Goal: Information Seeking & Learning: Learn about a topic

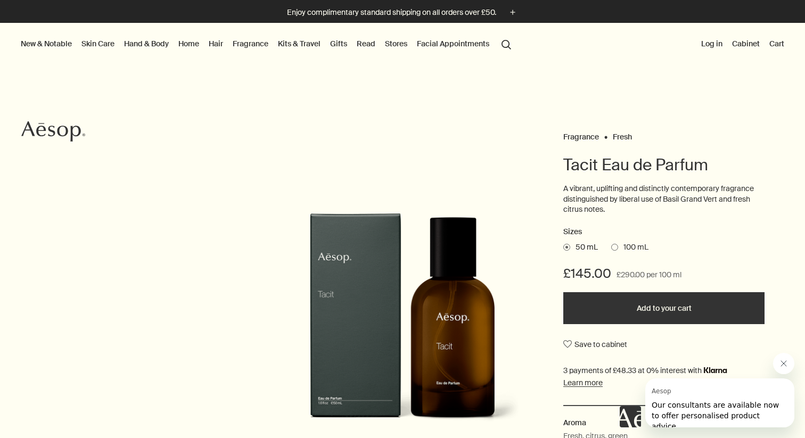
click at [188, 45] on link "Home" at bounding box center [188, 44] width 25 height 14
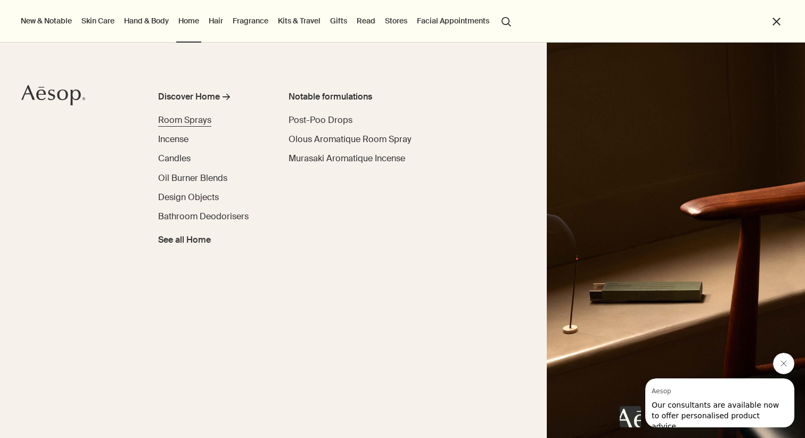
click at [189, 121] on span "Room Sprays" at bounding box center [184, 119] width 53 height 11
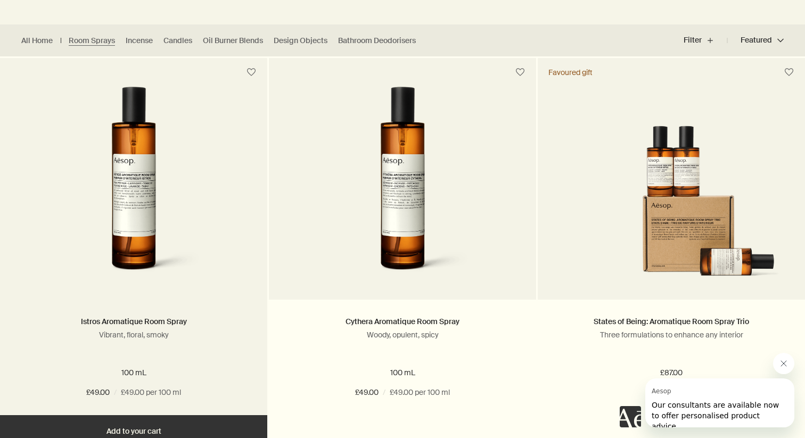
click at [140, 193] on img at bounding box center [133, 185] width 171 height 197
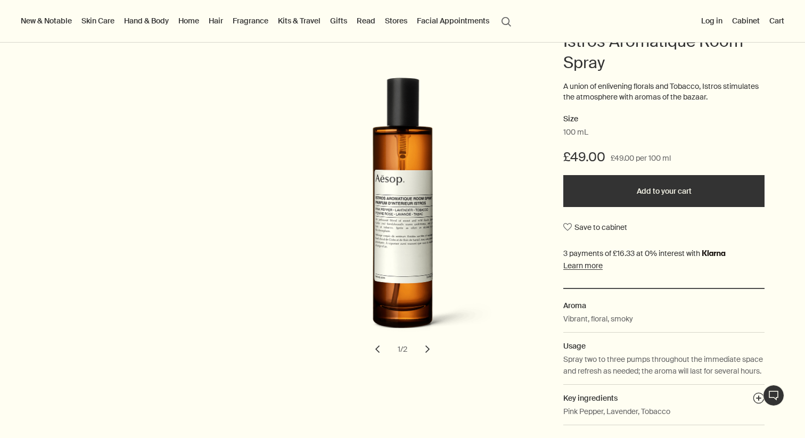
scroll to position [127, 0]
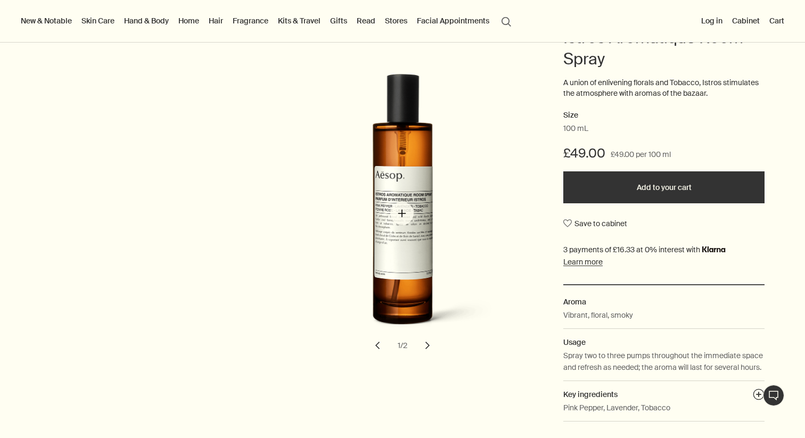
click at [402, 213] on img "Istros Aromatique Room Spray" at bounding box center [405, 209] width 234 height 270
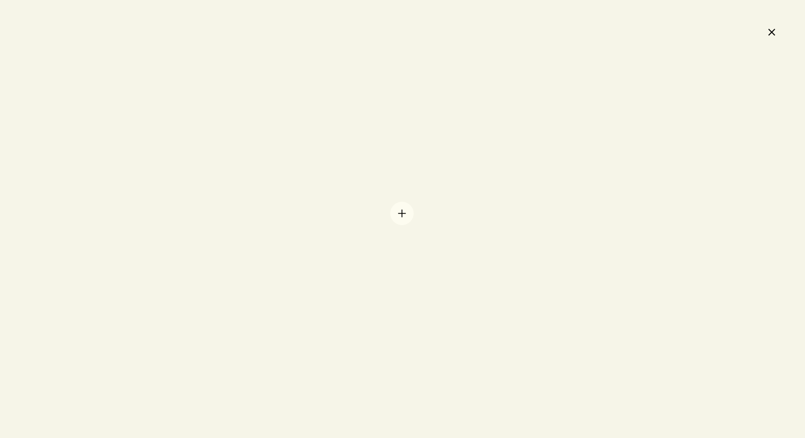
click at [402, 213] on div at bounding box center [402, 219] width 805 height 438
click at [69, 222] on button "chevron" at bounding box center [64, 220] width 23 height 23
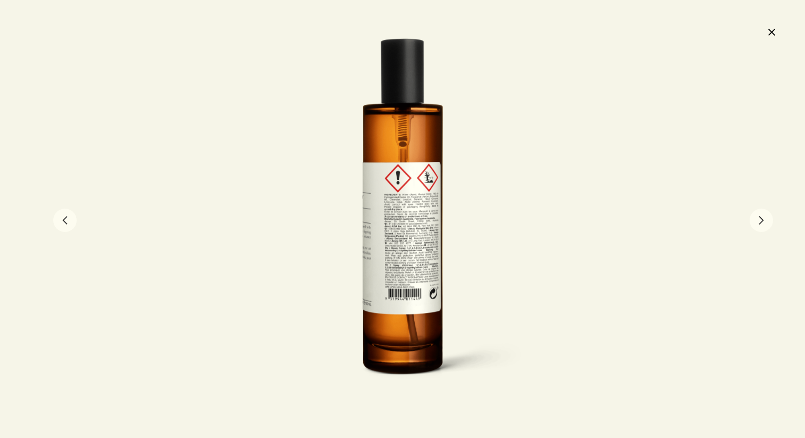
click at [69, 222] on button "chevron" at bounding box center [64, 220] width 23 height 23
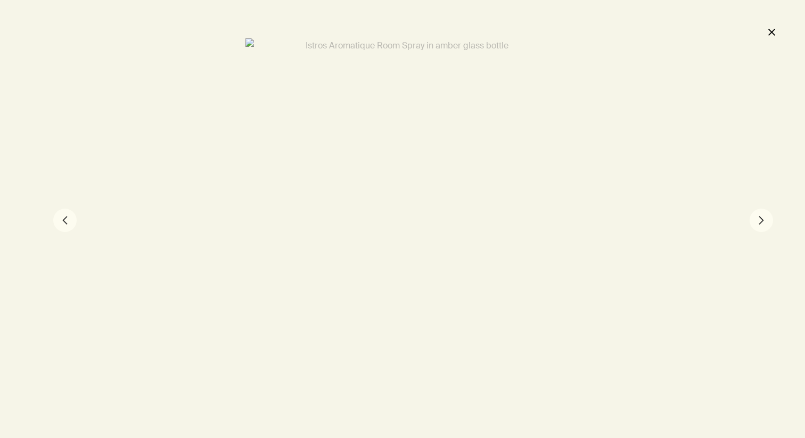
click at [69, 221] on button "chevron" at bounding box center [64, 220] width 23 height 23
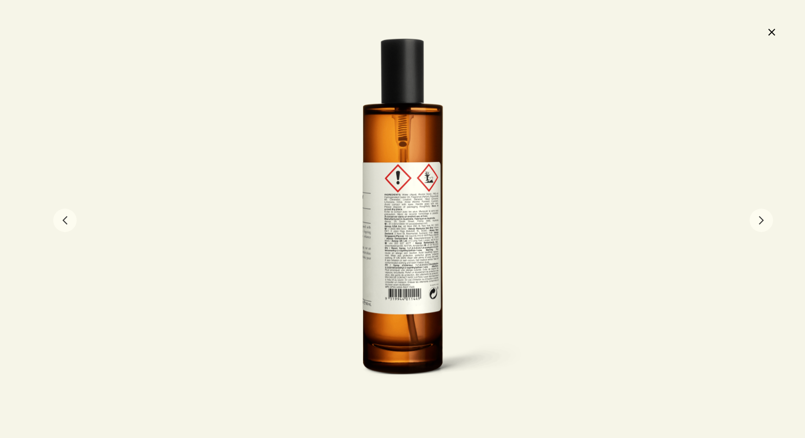
click at [756, 223] on button "chevron" at bounding box center [760, 220] width 23 height 23
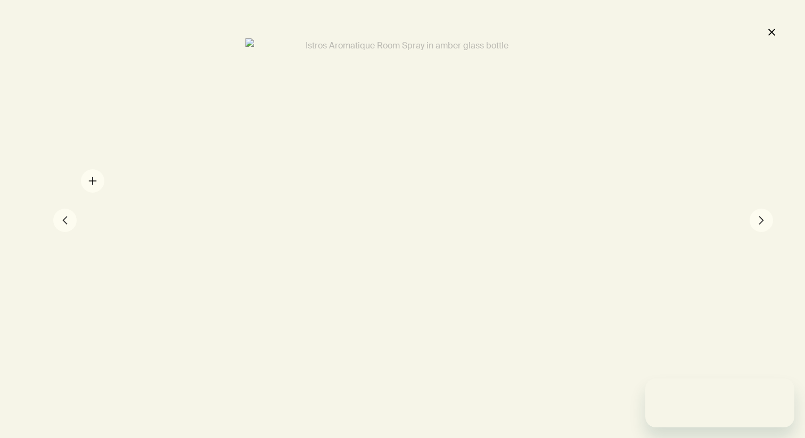
scroll to position [0, 0]
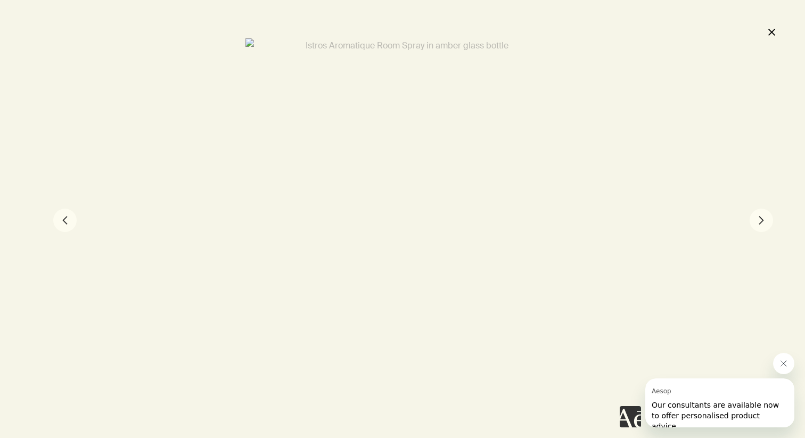
click at [65, 221] on button "chevron" at bounding box center [64, 220] width 23 height 23
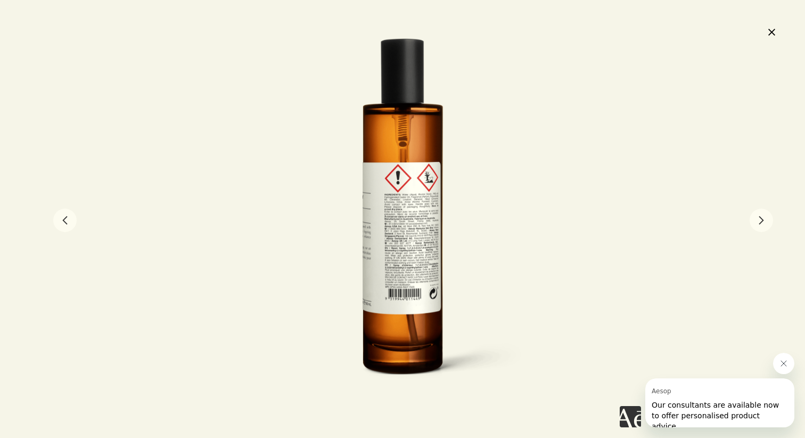
click at [775, 31] on button "close" at bounding box center [771, 32] width 13 height 18
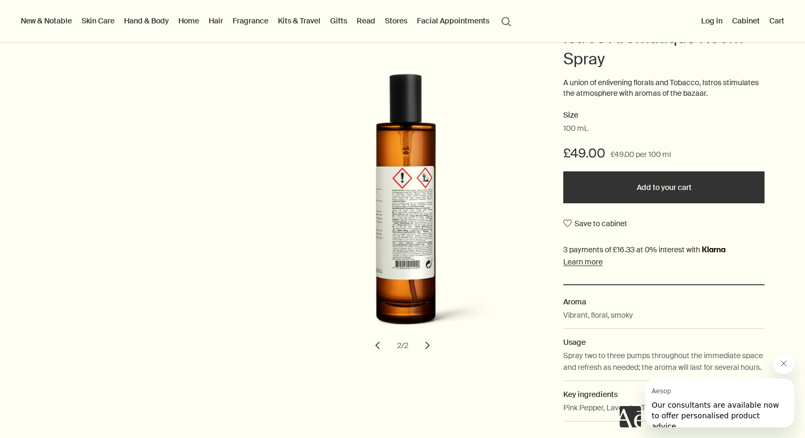
click at [378, 353] on button "chevron" at bounding box center [377, 345] width 23 height 23
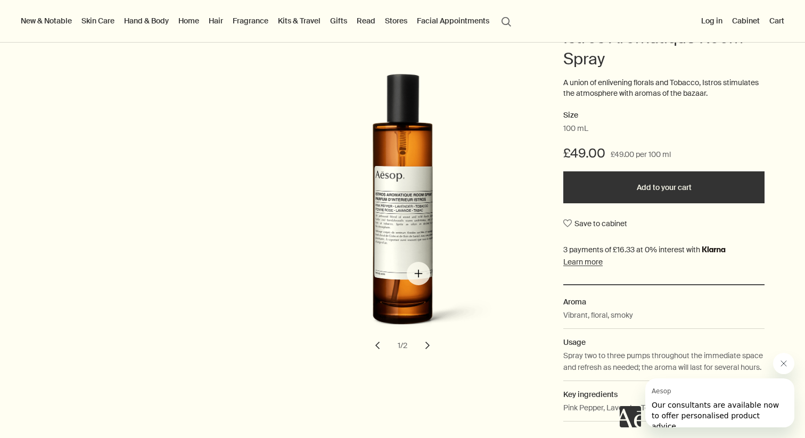
click at [418, 274] on img "Istros Aromatique Room Spray" at bounding box center [405, 209] width 234 height 270
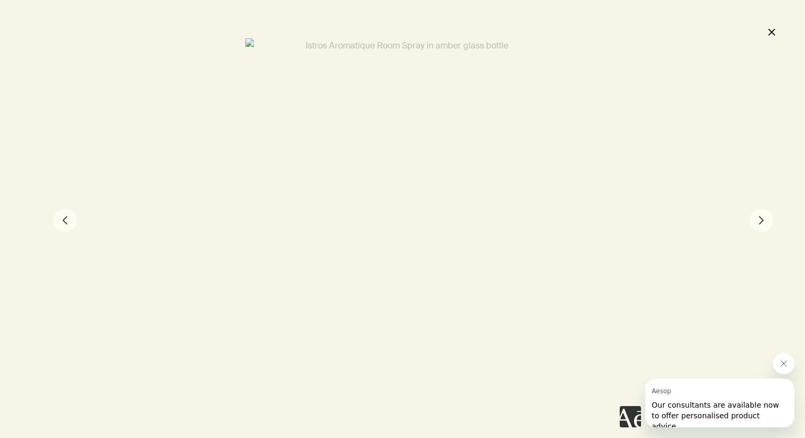
click at [70, 219] on button "chevron" at bounding box center [64, 220] width 23 height 23
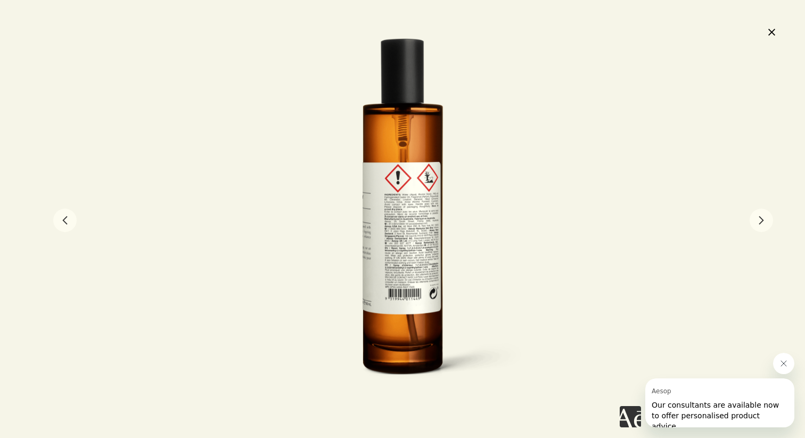
click at [65, 217] on button "chevron" at bounding box center [64, 220] width 23 height 23
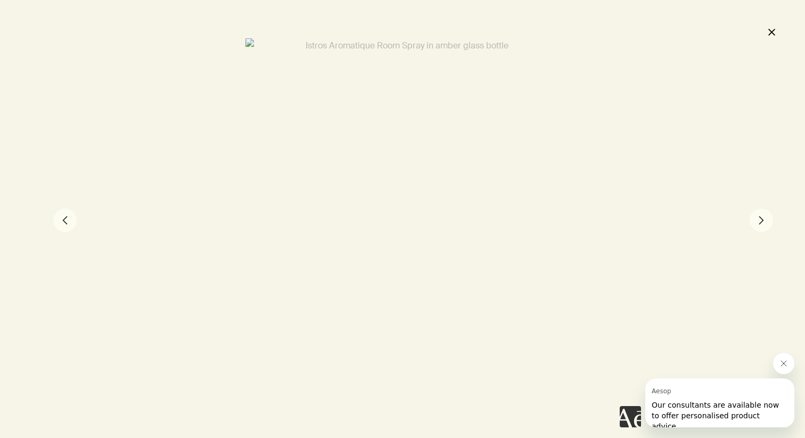
click at [773, 37] on button "close" at bounding box center [771, 32] width 13 height 18
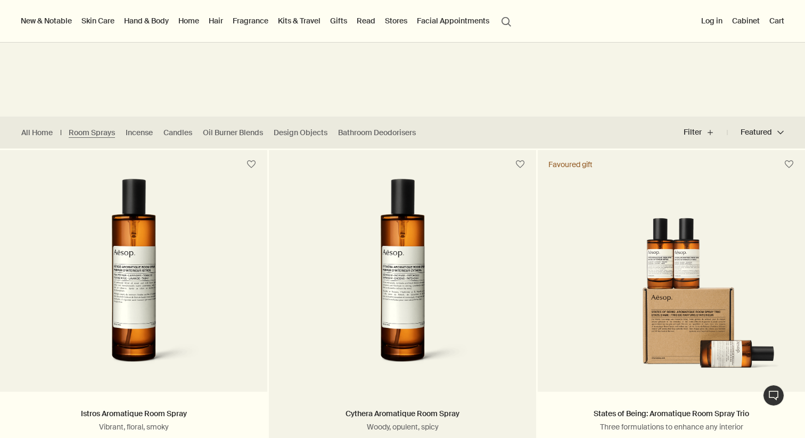
scroll to position [189, 0]
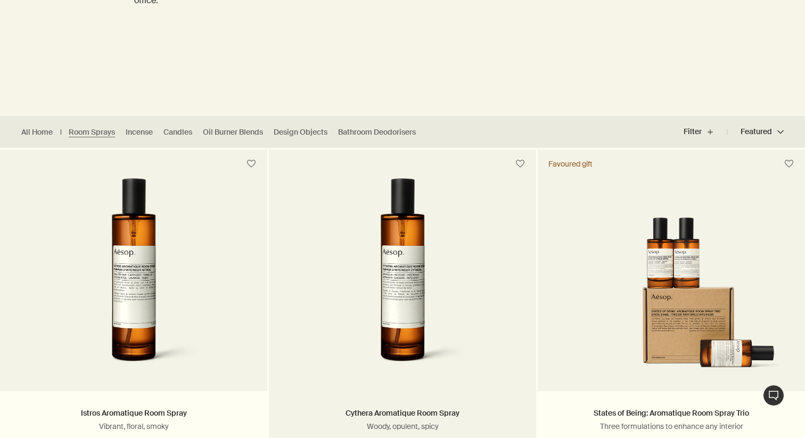
click at [388, 272] on img at bounding box center [402, 276] width 171 height 197
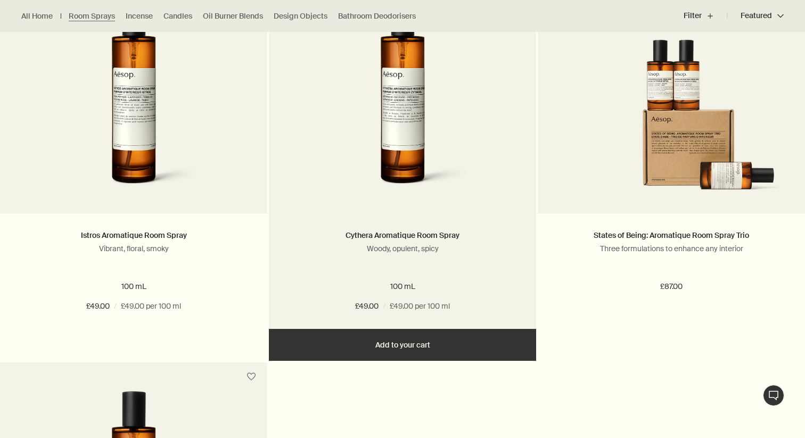
scroll to position [380, 0]
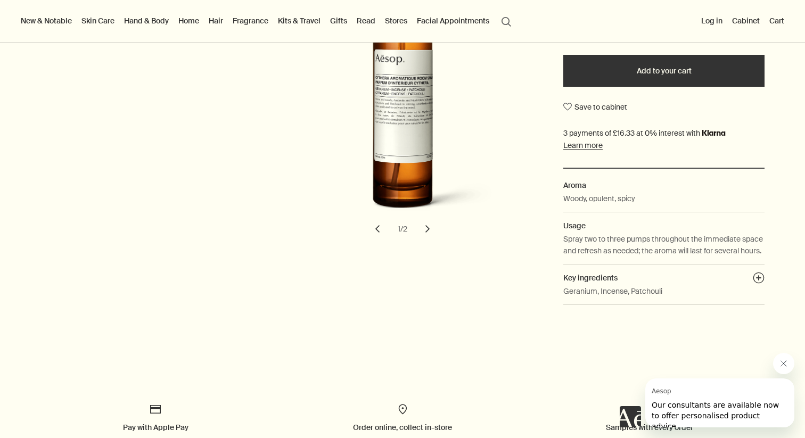
scroll to position [241, 0]
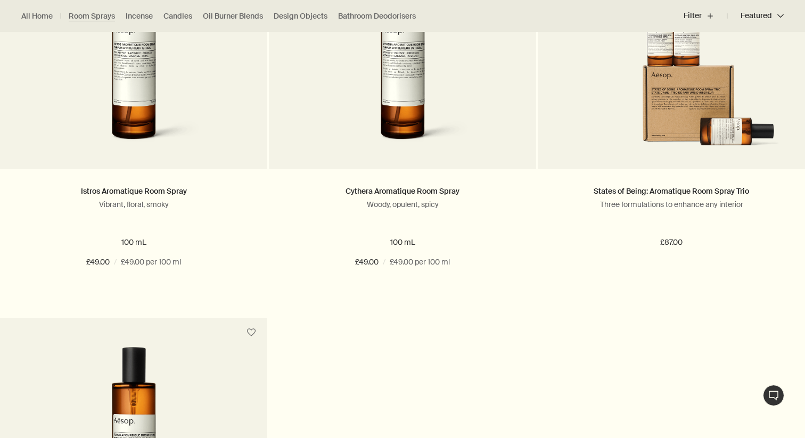
scroll to position [423, 0]
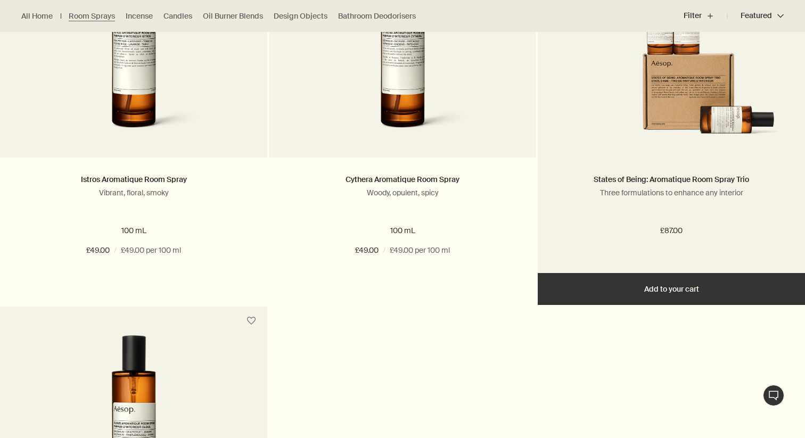
click at [664, 97] on img at bounding box center [670, 63] width 235 height 158
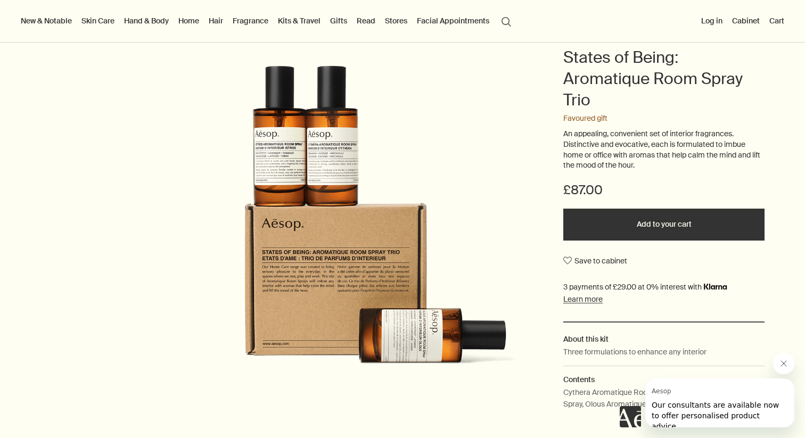
click at [782, 367] on icon "Close message from Aesop" at bounding box center [783, 363] width 9 height 9
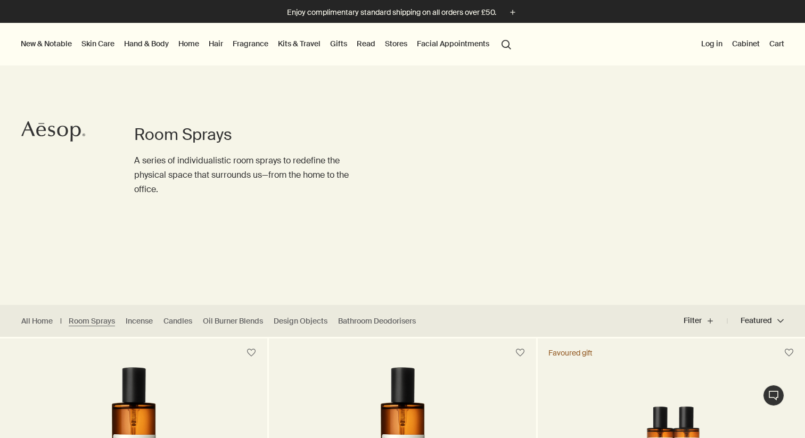
click at [193, 43] on link "Home" at bounding box center [188, 44] width 25 height 14
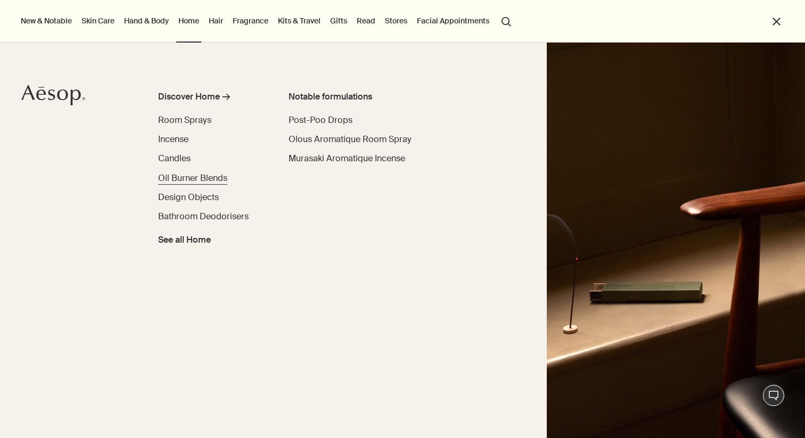
click at [179, 178] on span "Oil Burner Blends" at bounding box center [192, 177] width 69 height 11
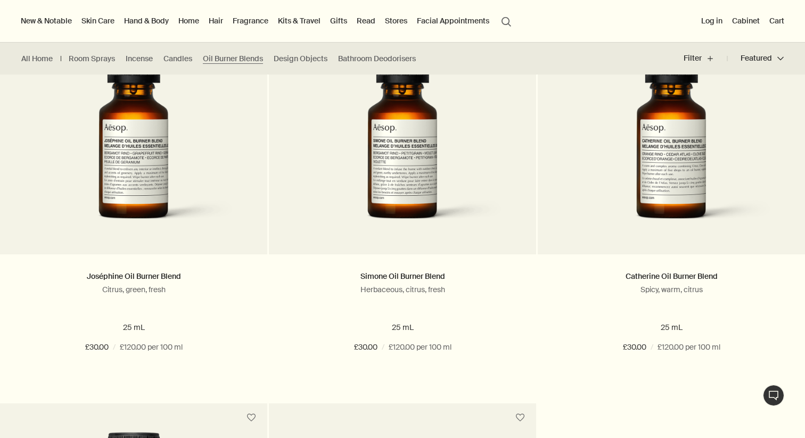
scroll to position [309, 0]
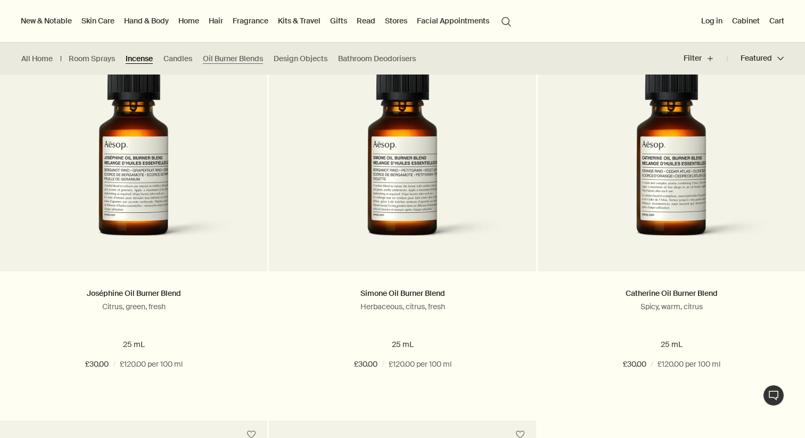
click at [138, 55] on link "Incense" at bounding box center [139, 59] width 27 height 10
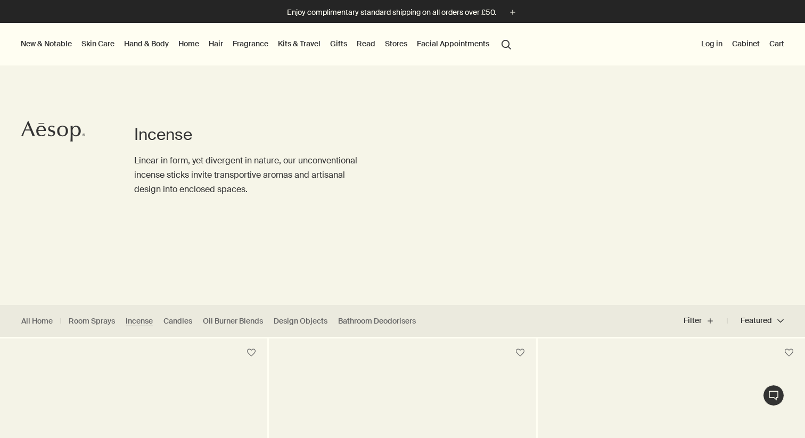
click at [161, 43] on link "Hand & Body" at bounding box center [146, 44] width 49 height 14
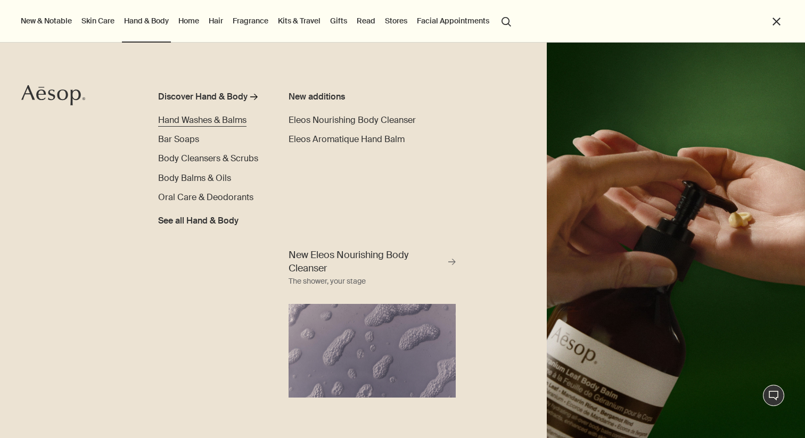
click at [230, 118] on span "Hand Washes & Balms" at bounding box center [202, 119] width 88 height 11
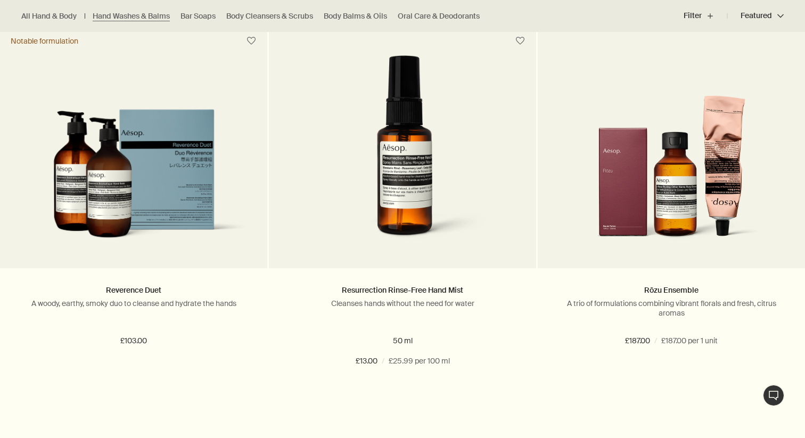
scroll to position [1095, 0]
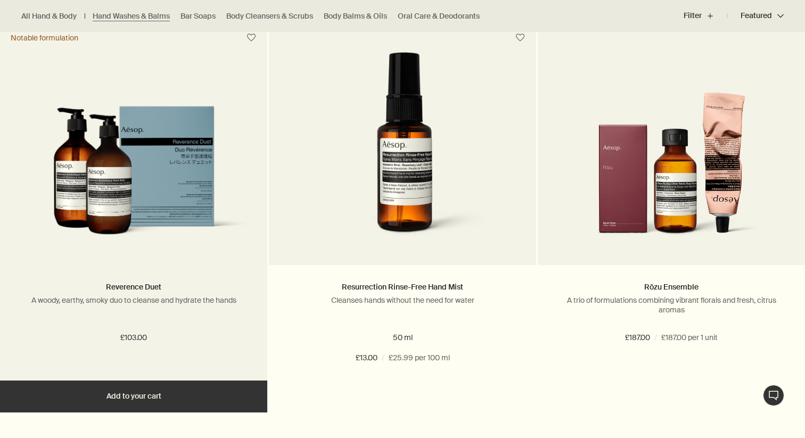
click at [119, 164] on img at bounding box center [133, 177] width 235 height 143
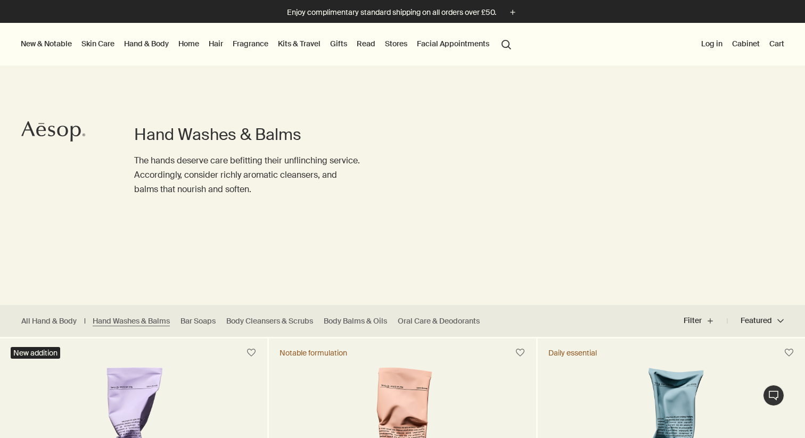
click at [99, 45] on link "Skin Care" at bounding box center [97, 44] width 37 height 14
